Goal: Task Accomplishment & Management: Manage account settings

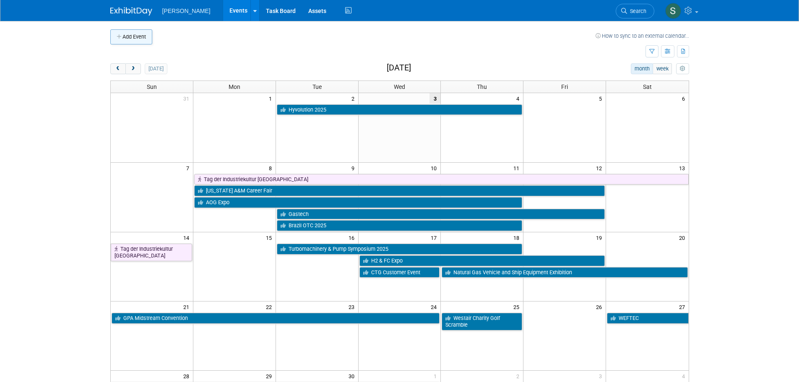
click at [135, 36] on button "Add Event" at bounding box center [131, 36] width 42 height 15
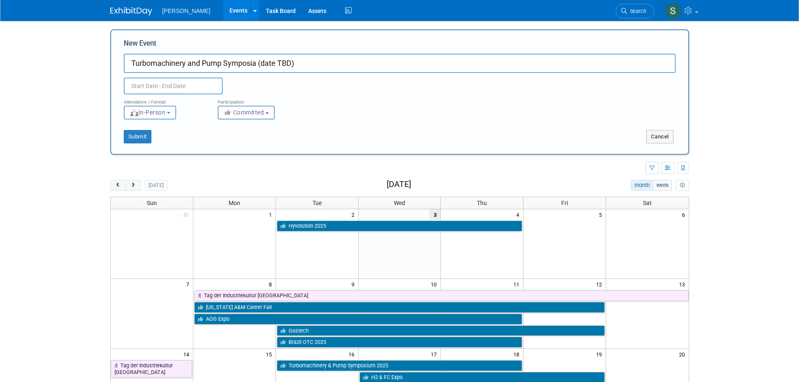
type input "Turbomachinery and Pump Symposia (date TBD)"
click at [202, 85] on input "text" at bounding box center [173, 86] width 99 height 17
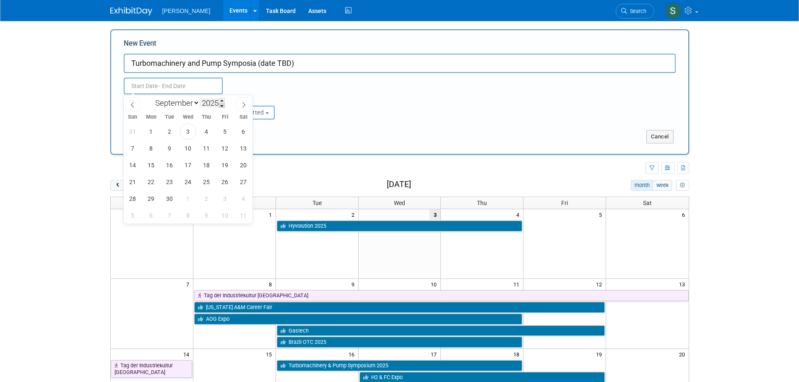
click at [222, 103] on span at bounding box center [222, 105] width 6 height 5
click at [222, 101] on span at bounding box center [222, 100] width 6 height 5
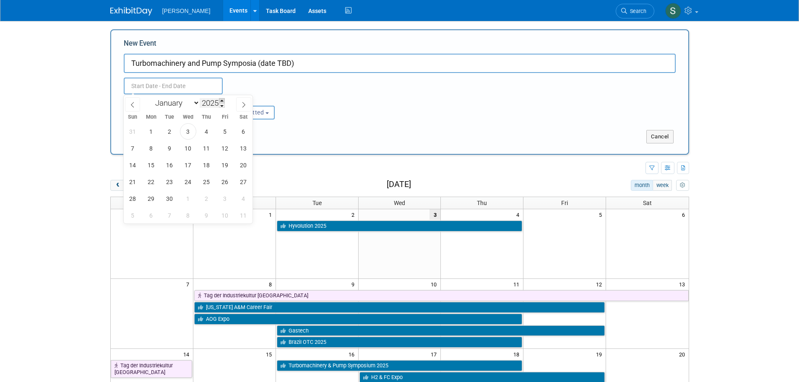
type input "2026"
click at [158, 163] on span "14" at bounding box center [151, 165] width 16 height 16
click at [221, 165] on span "18" at bounding box center [225, 165] width 16 height 16
type input "[DATE] to [DATE]"
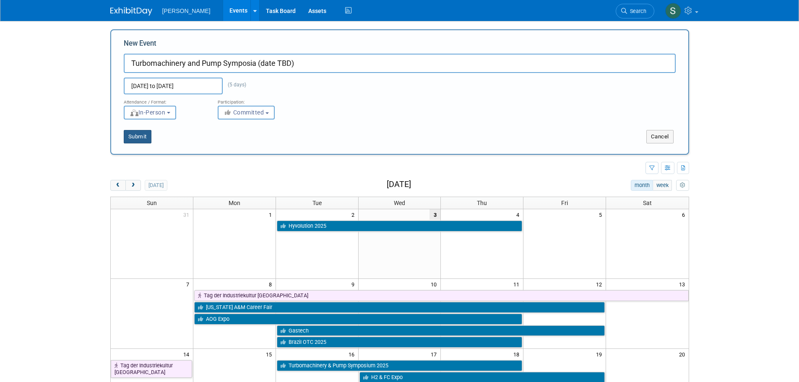
click at [138, 133] on button "Submit" at bounding box center [138, 136] width 28 height 13
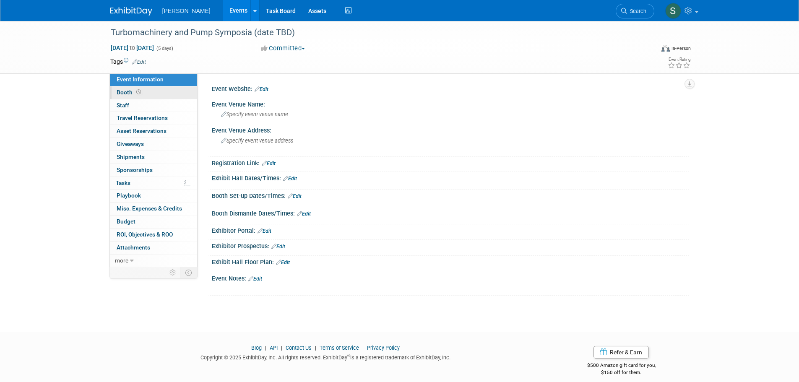
click at [163, 97] on link "Booth" at bounding box center [153, 92] width 87 height 13
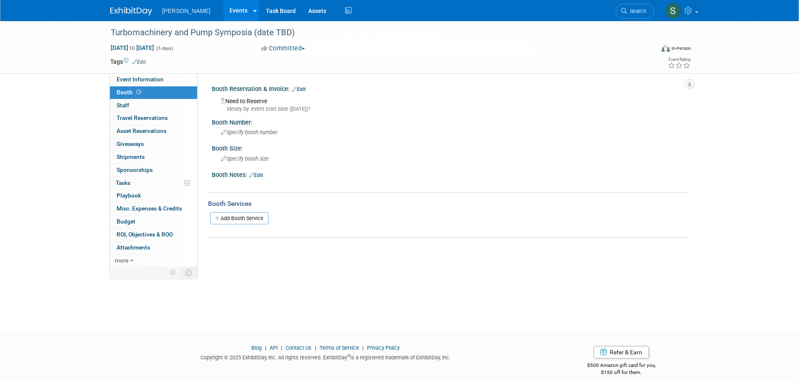
click at [301, 91] on link "Edit" at bounding box center [299, 89] width 14 height 6
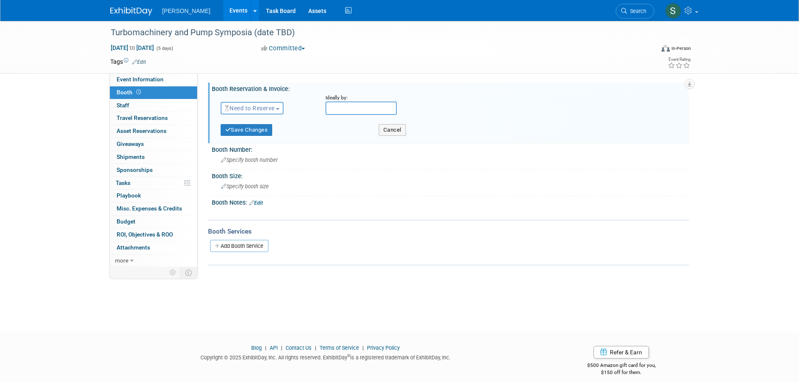
click at [258, 106] on span "Need to Reserve" at bounding box center [250, 108] width 50 height 7
click at [272, 134] on link "Reserved" at bounding box center [266, 134] width 90 height 12
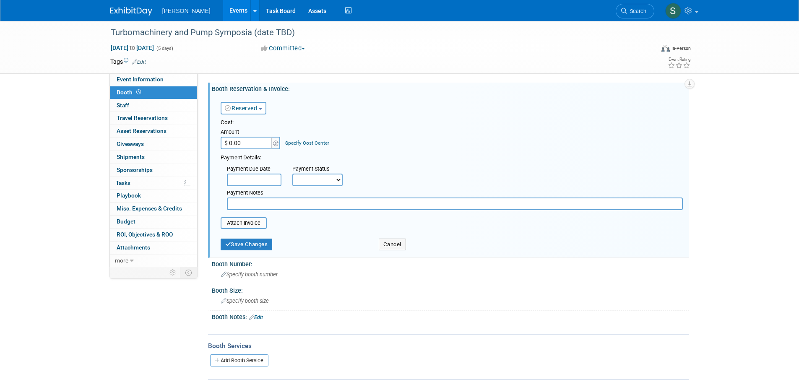
click at [257, 112] on button "Reserved" at bounding box center [244, 108] width 46 height 13
click at [260, 122] on link "Need to Reserve" at bounding box center [266, 123] width 90 height 12
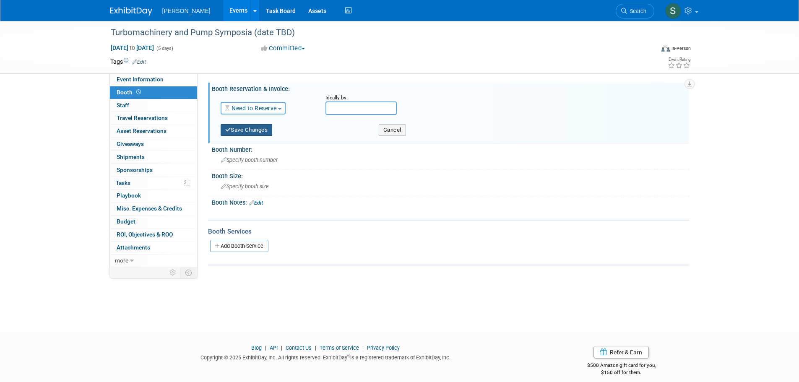
click at [266, 129] on button "Save Changes" at bounding box center [247, 130] width 52 height 12
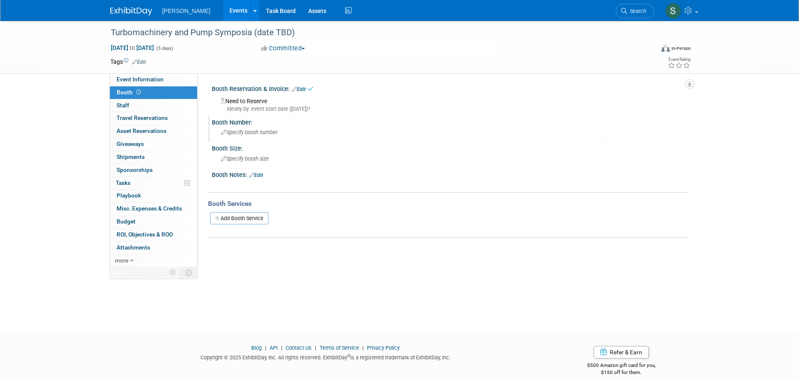
click at [265, 132] on span "Specify booth number" at bounding box center [249, 132] width 57 height 6
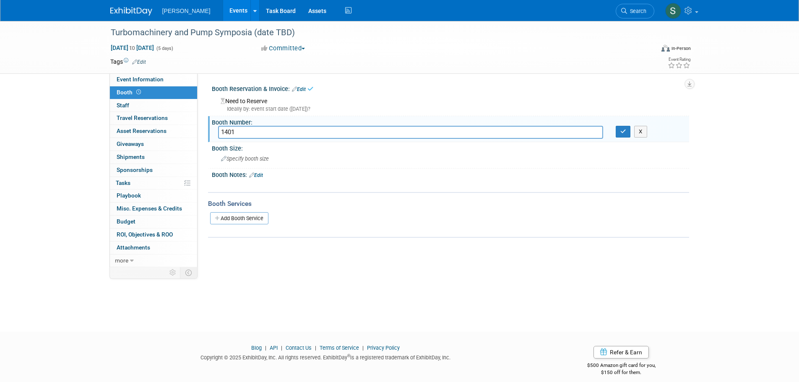
type input "1401"
